Goal: Navigation & Orientation: Find specific page/section

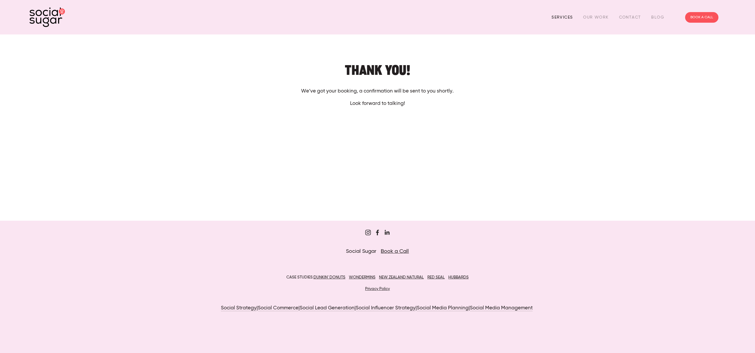
click at [569, 17] on link "Services" at bounding box center [562, 17] width 21 height 9
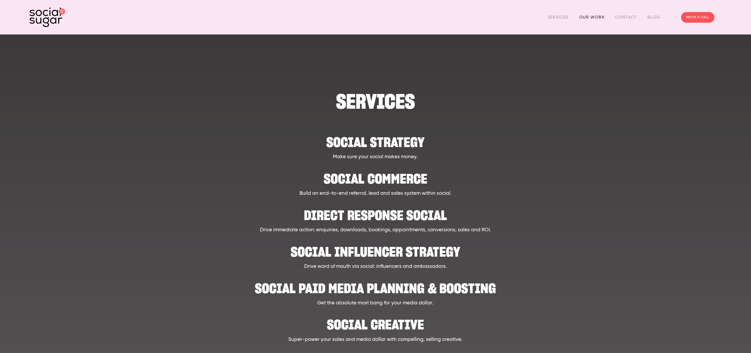
click at [600, 20] on link "Our Work" at bounding box center [591, 17] width 25 height 9
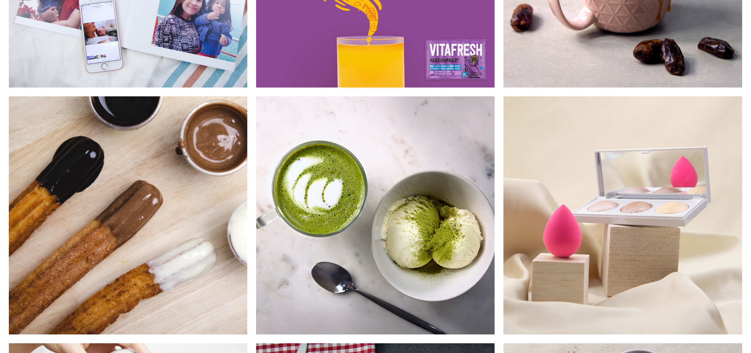
scroll to position [3873, 0]
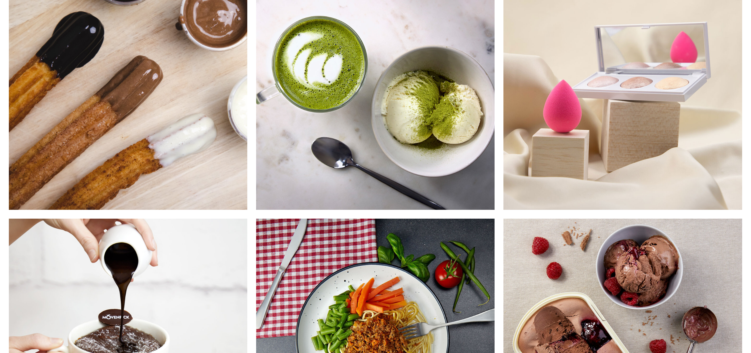
click at [325, 94] on img at bounding box center [375, 90] width 239 height 239
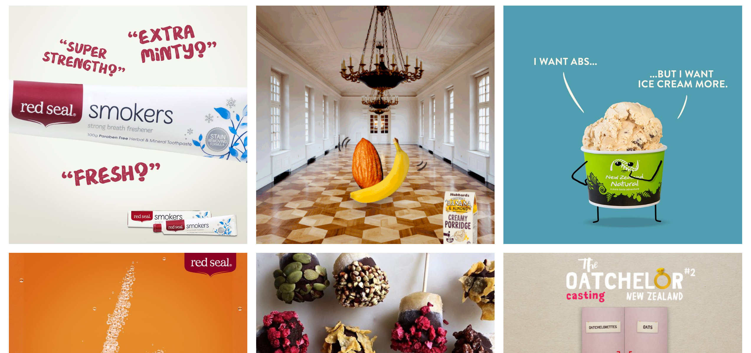
scroll to position [6697, 0]
